Goal: Transaction & Acquisition: Purchase product/service

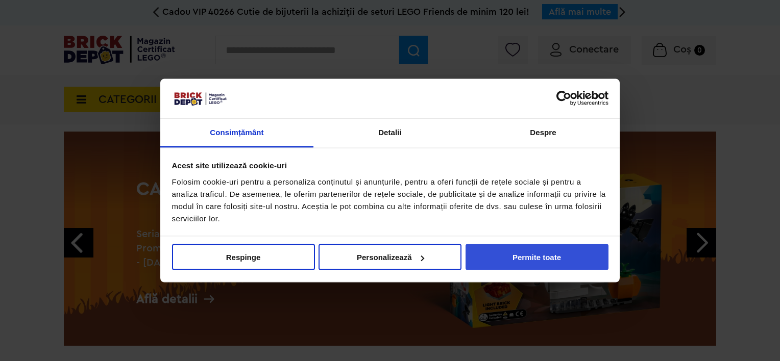
click at [537, 255] on button "Permite toate" at bounding box center [537, 258] width 143 height 26
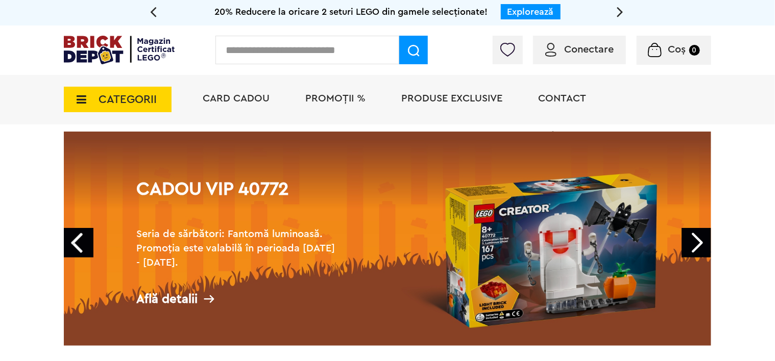
click at [328, 55] on input "text" at bounding box center [307, 50] width 184 height 29
type input "*****"
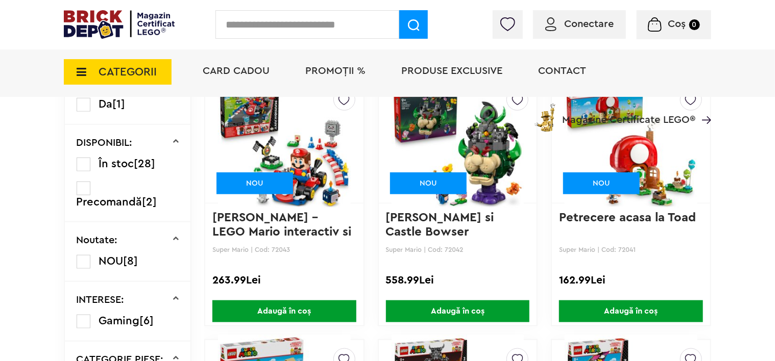
scroll to position [398, 0]
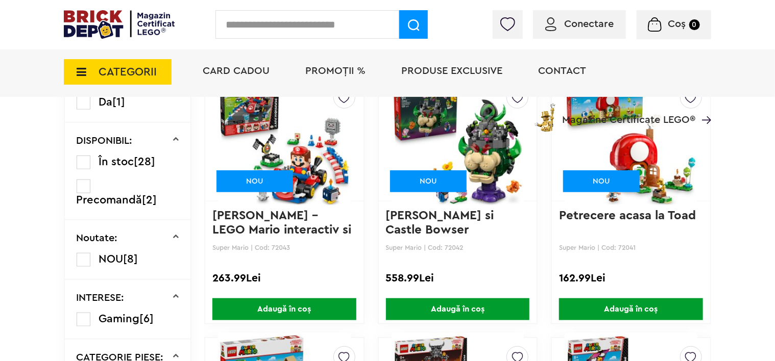
click at [271, 216] on link "[PERSON_NAME] – LEGO Mario interactiv si ..." at bounding box center [283, 230] width 142 height 41
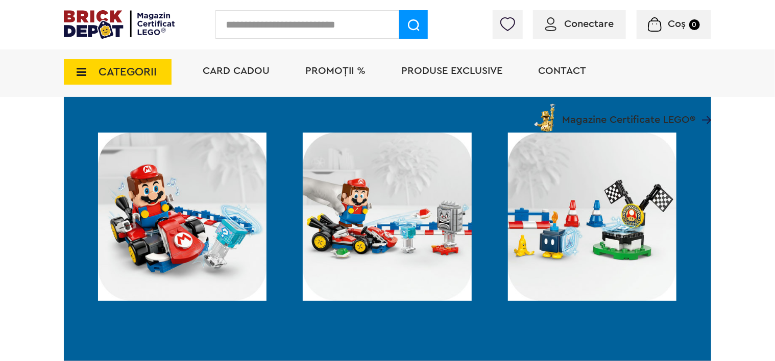
scroll to position [713, 0]
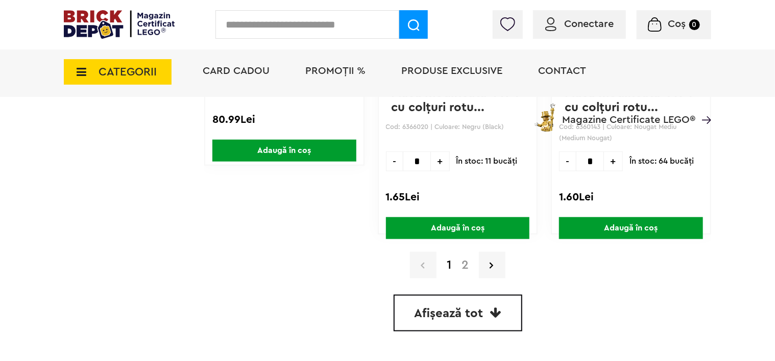
scroll to position [2377, 0]
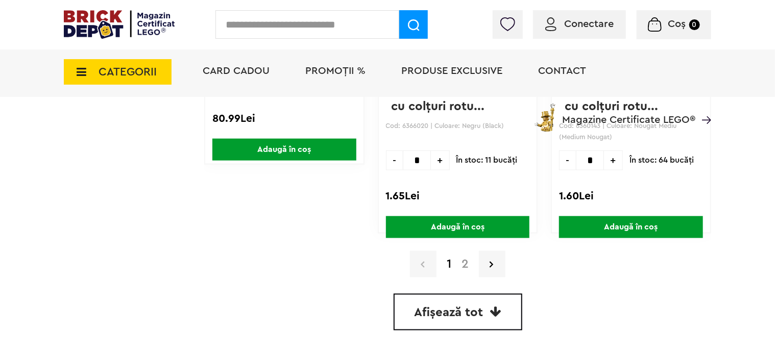
click at [485, 296] on link "Afișează tot" at bounding box center [458, 312] width 129 height 37
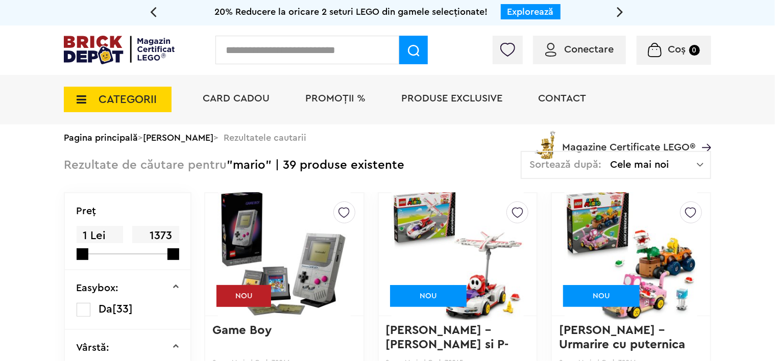
click at [341, 96] on span "PROMOȚII %" at bounding box center [335, 98] width 60 height 10
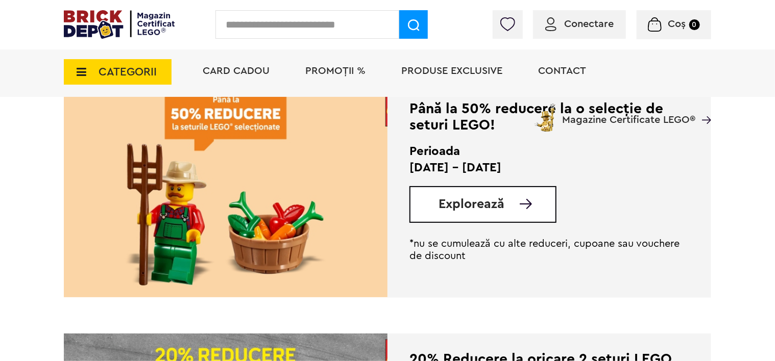
scroll to position [271, 0]
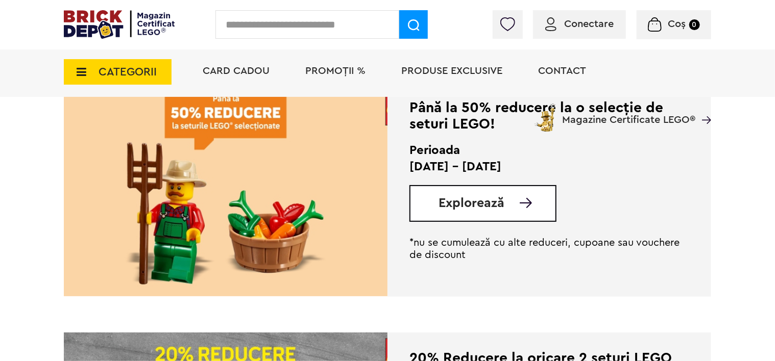
click at [481, 204] on span "Explorează" at bounding box center [471, 203] width 66 height 13
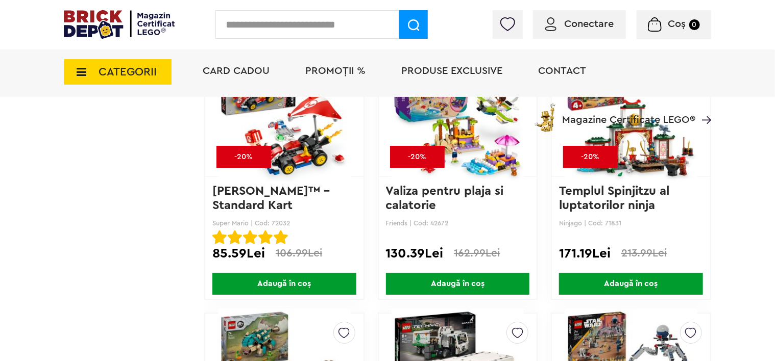
scroll to position [3743, 0]
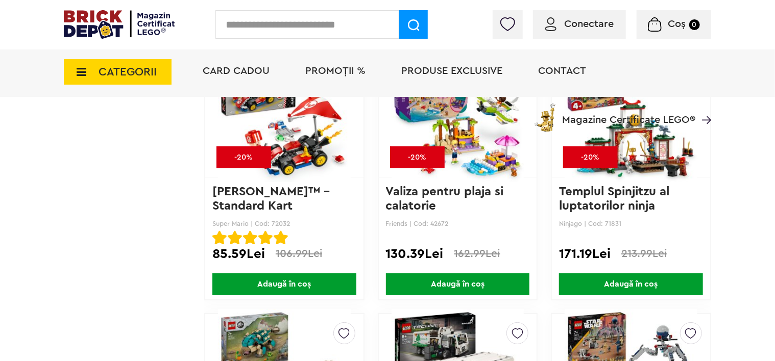
click at [479, 75] on span "Produse exclusive" at bounding box center [451, 71] width 101 height 10
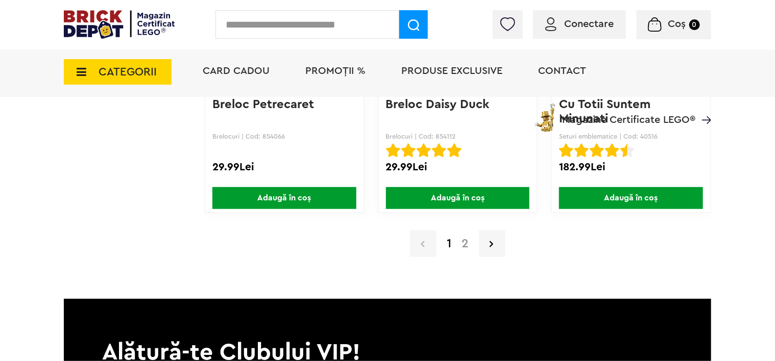
scroll to position [8045, 0]
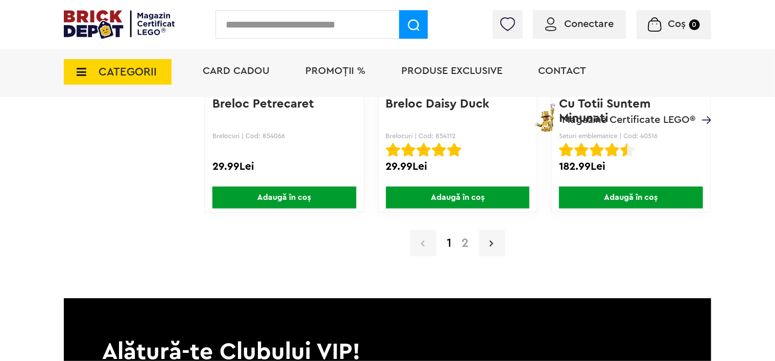
click at [490, 238] on icon at bounding box center [492, 243] width 4 height 10
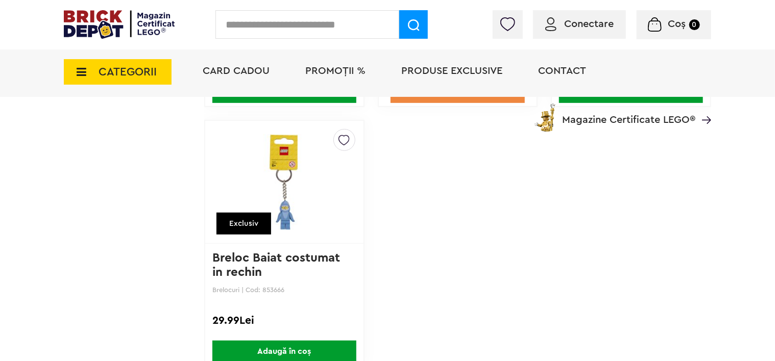
scroll to position [2175, 0]
